Goal: Complete application form

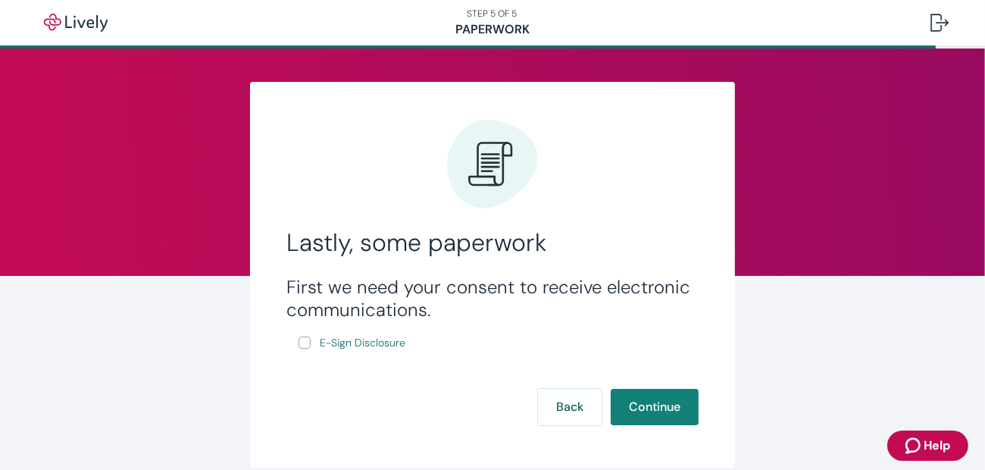
click at [300, 342] on input "E-Sign Disclosure" at bounding box center [305, 343] width 12 height 12
checkbox input "true"
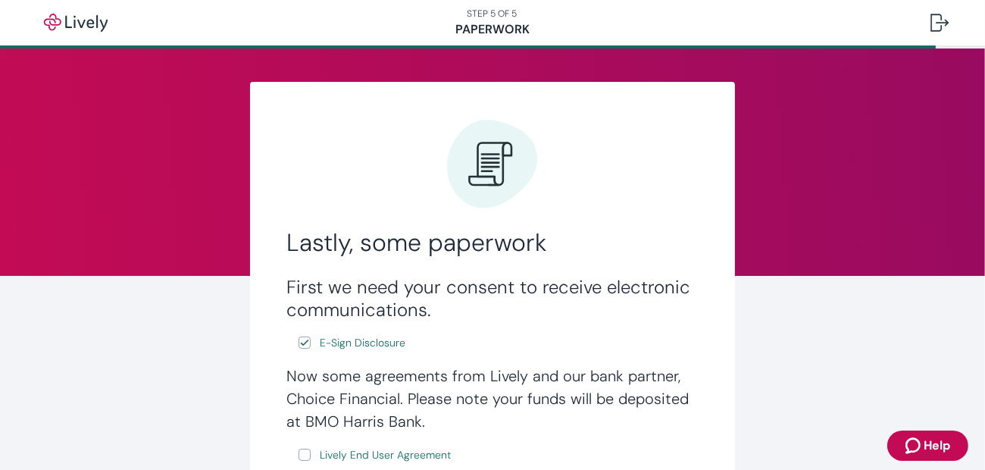
scroll to position [227, 0]
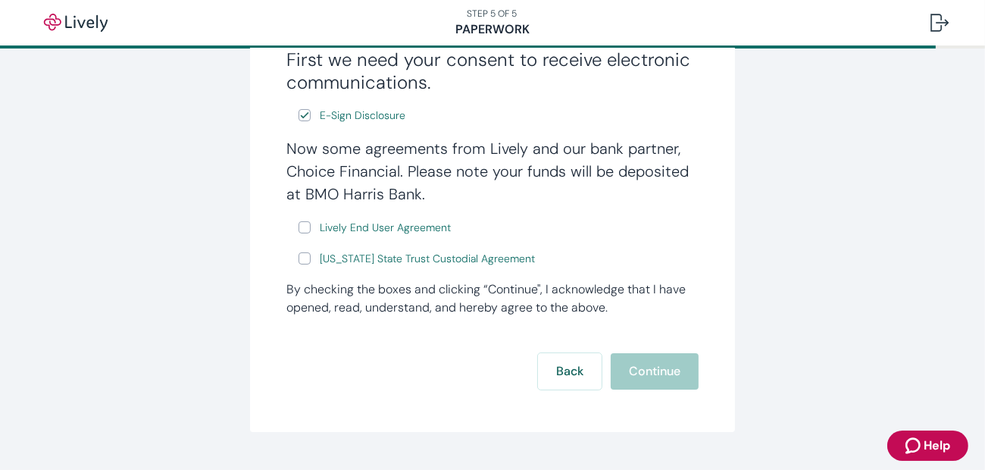
click at [299, 226] on input "Lively End User Agreement" at bounding box center [305, 227] width 12 height 12
checkbox input "true"
click at [299, 255] on input "[US_STATE] State Trust Custodial Agreement" at bounding box center [305, 258] width 12 height 12
checkbox input "true"
click at [640, 374] on button "Continue" at bounding box center [655, 371] width 88 height 36
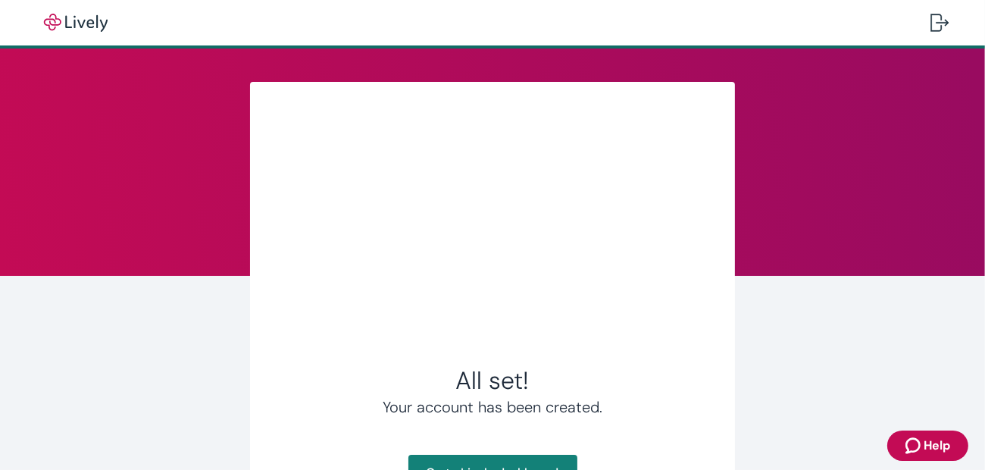
scroll to position [130, 0]
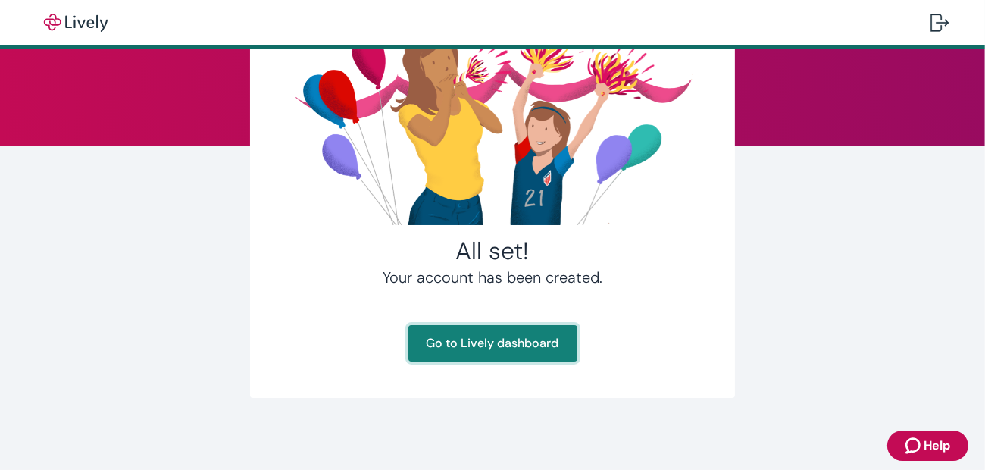
click at [482, 347] on link "Go to Lively dashboard" at bounding box center [493, 343] width 169 height 36
